Goal: Navigation & Orientation: Find specific page/section

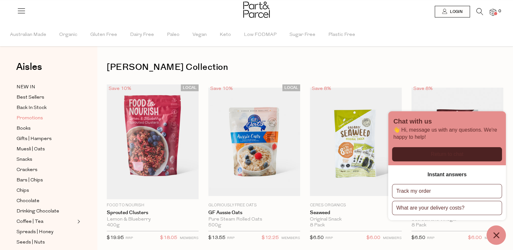
click at [38, 118] on span "Promotions" at bounding box center [29, 118] width 27 height 8
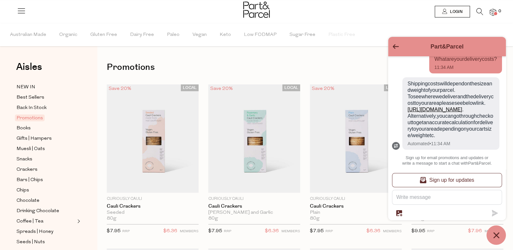
click at [393, 47] on icon "Go back to the main screen" at bounding box center [396, 46] width 6 height 5
